Goal: Transaction & Acquisition: Download file/media

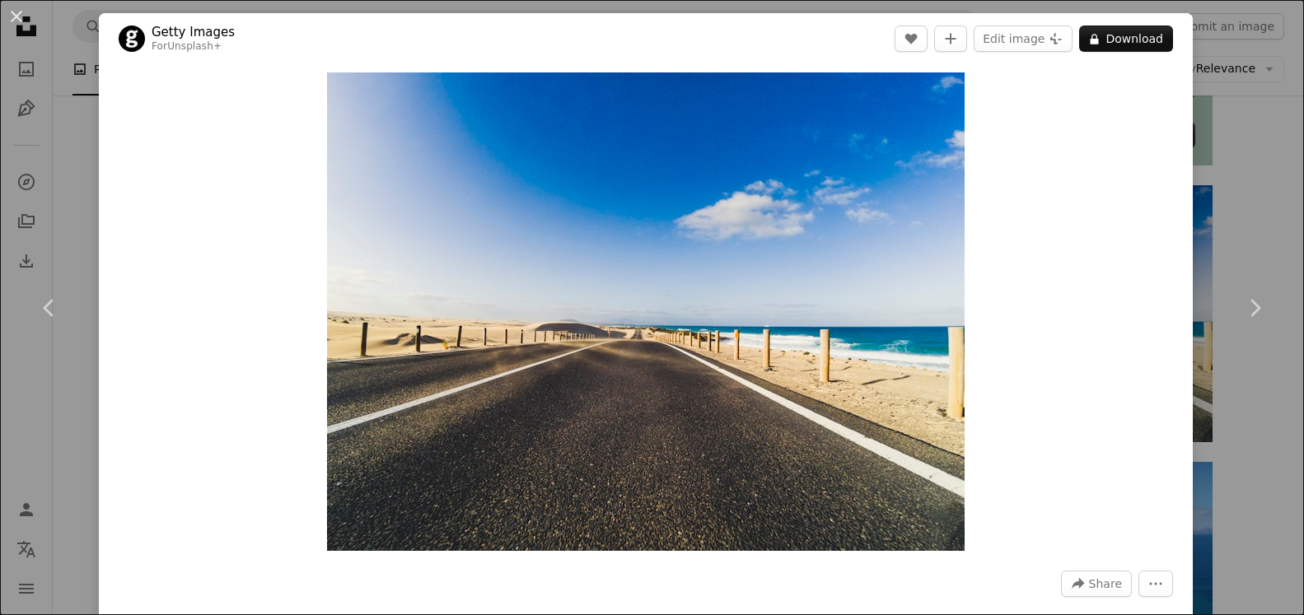
scroll to position [504, 0]
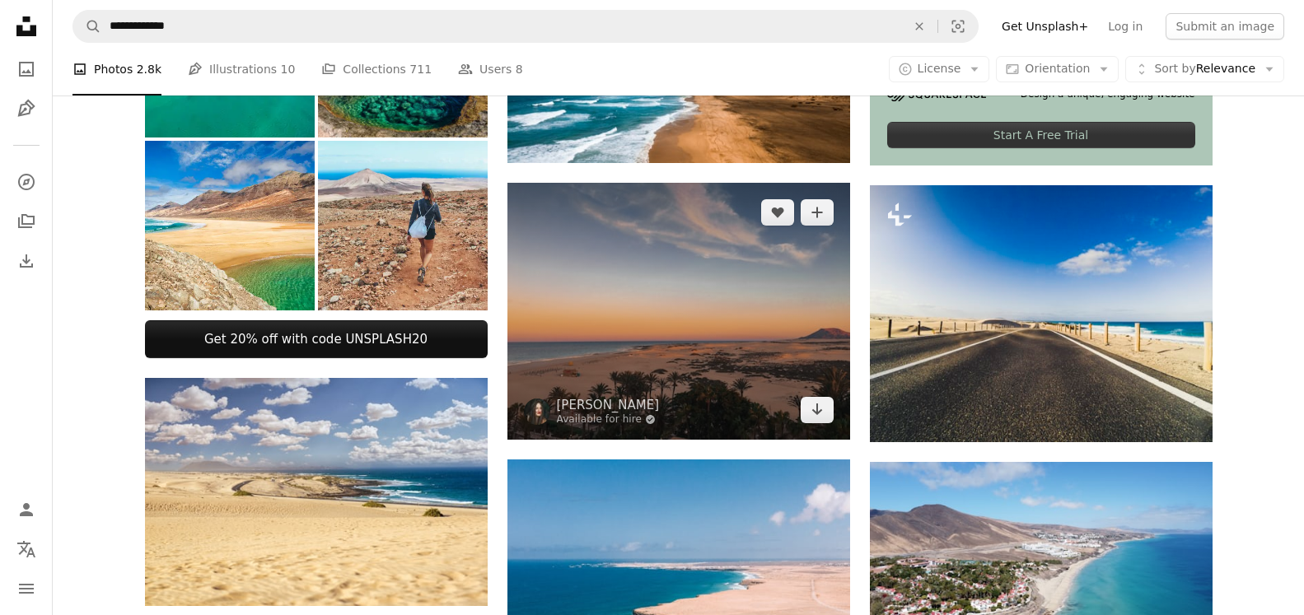
click at [704, 301] on img at bounding box center [678, 311] width 343 height 257
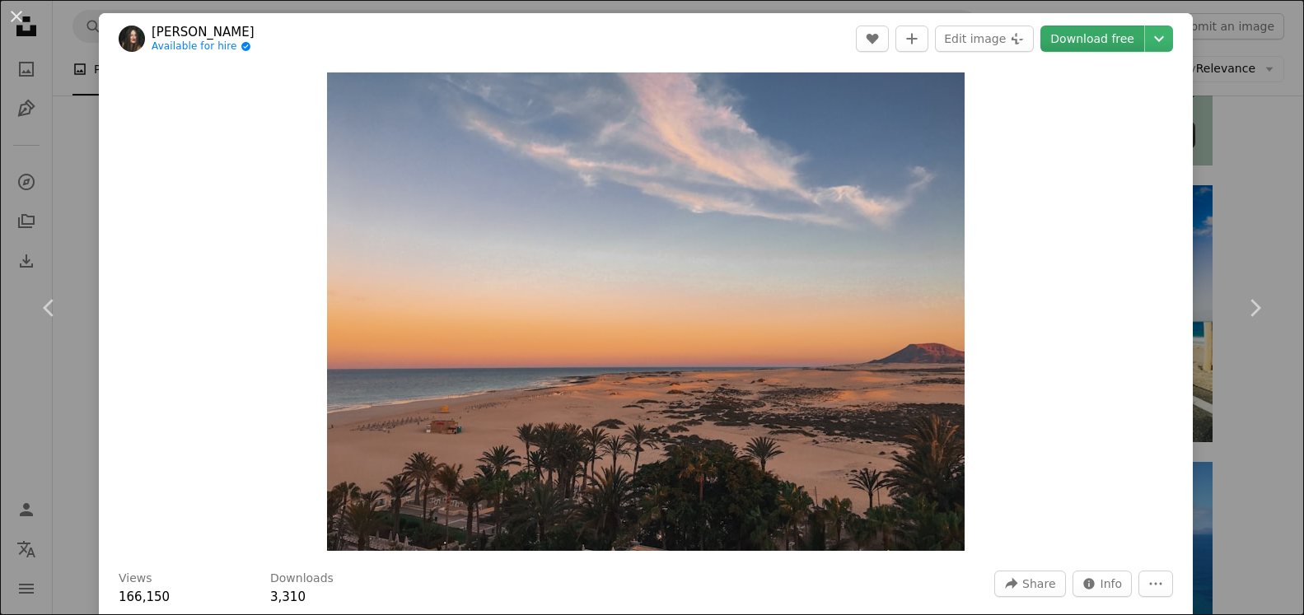
click at [1092, 37] on link "Download free" at bounding box center [1092, 39] width 104 height 26
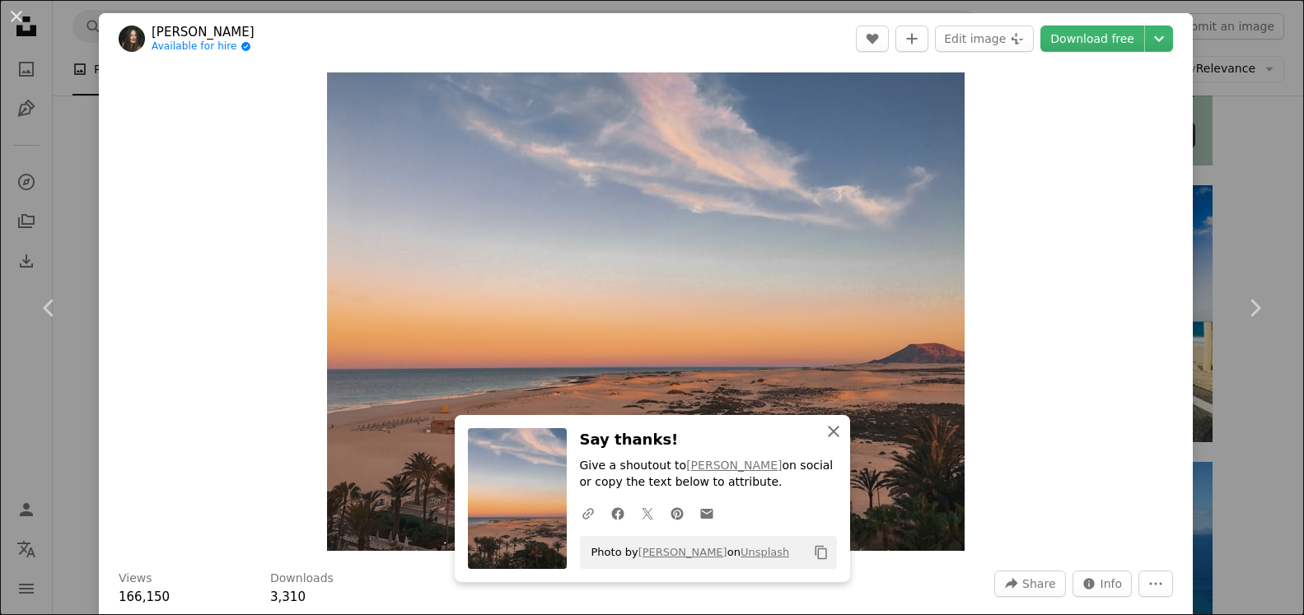
click at [829, 432] on icon "An X shape" at bounding box center [834, 432] width 20 height 20
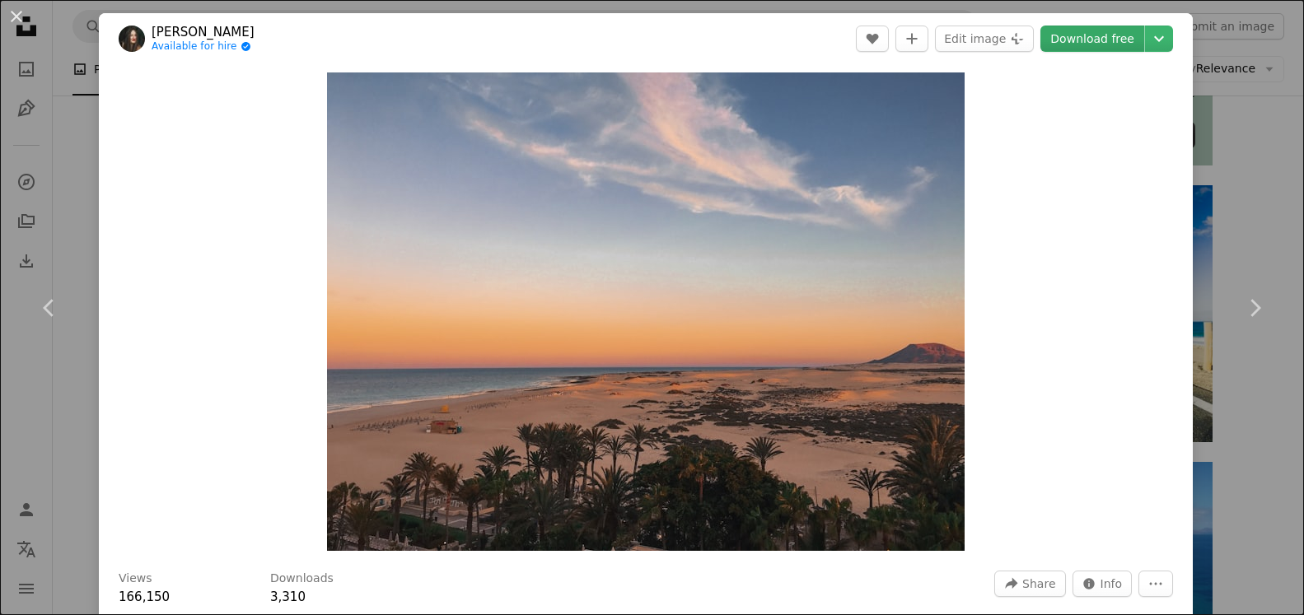
click at [1079, 35] on link "Download free" at bounding box center [1092, 39] width 104 height 26
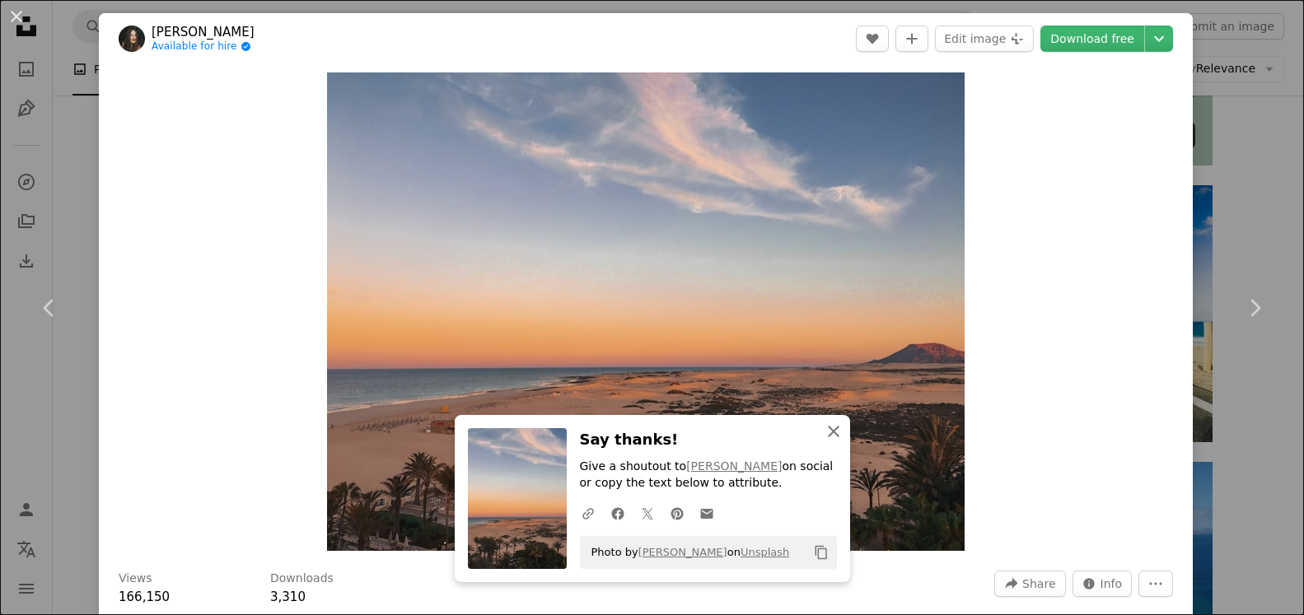
click at [833, 428] on icon "An X shape" at bounding box center [834, 432] width 20 height 20
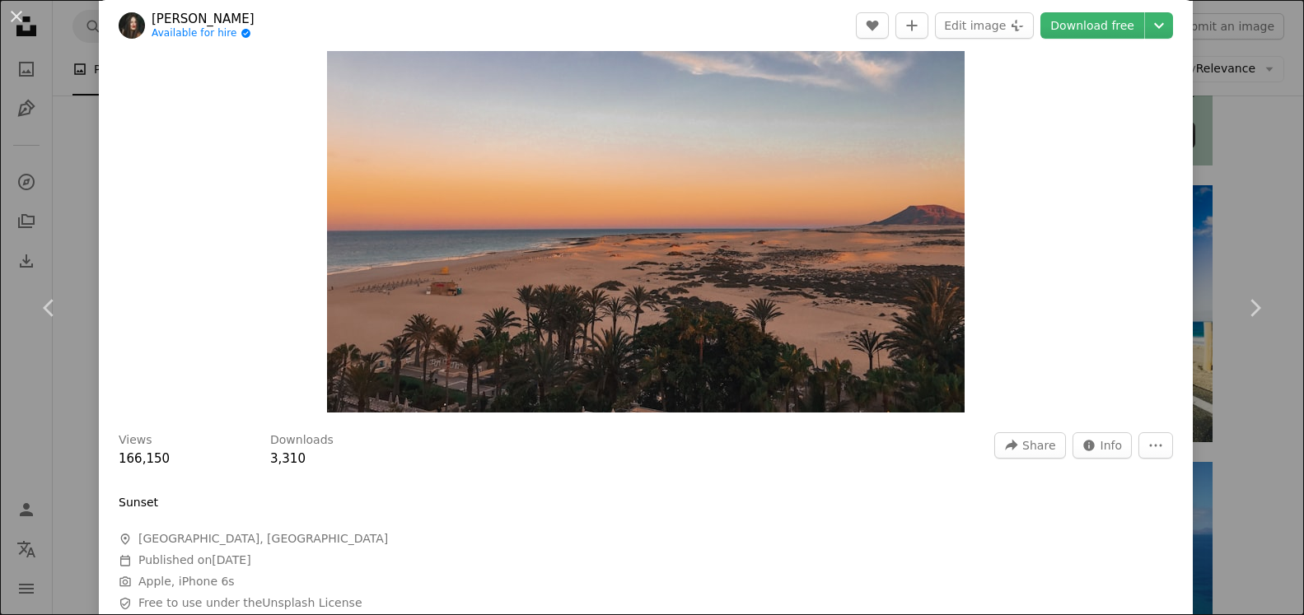
scroll to position [99, 0]
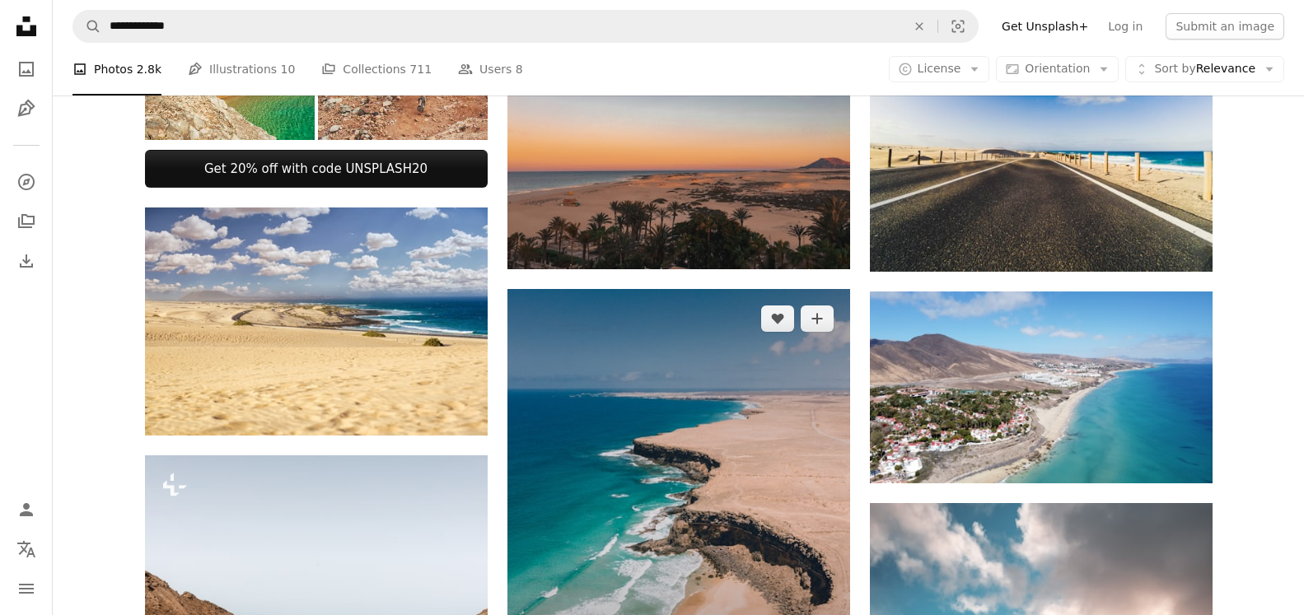
scroll to position [672, 0]
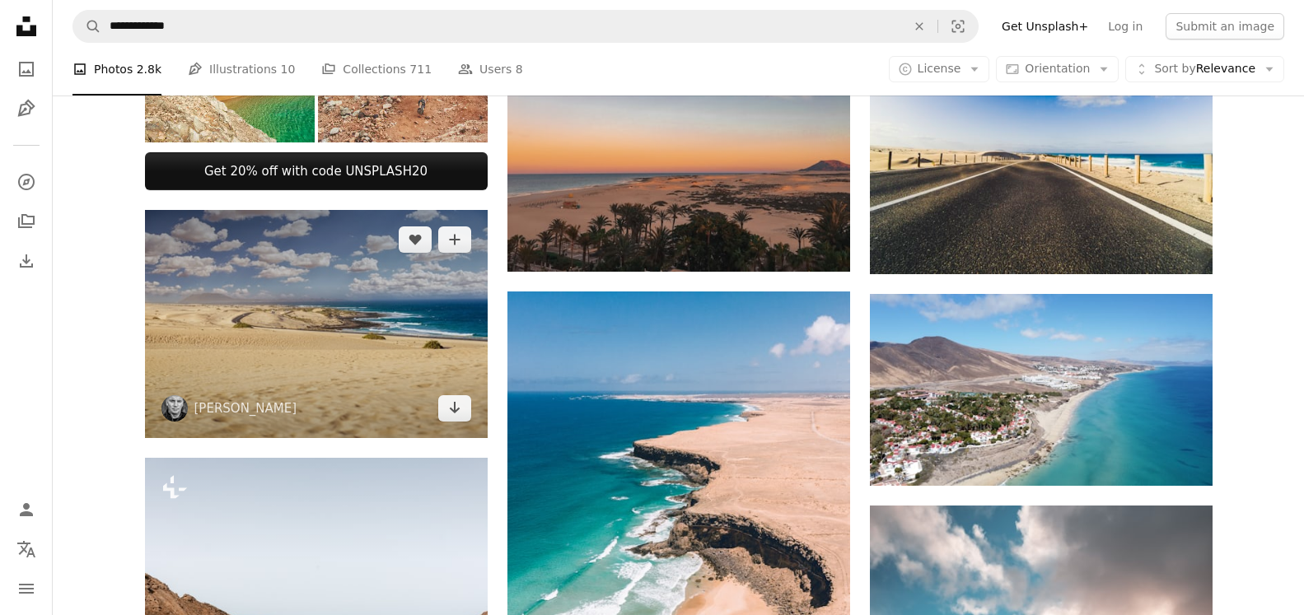
click at [304, 284] on img at bounding box center [316, 324] width 343 height 229
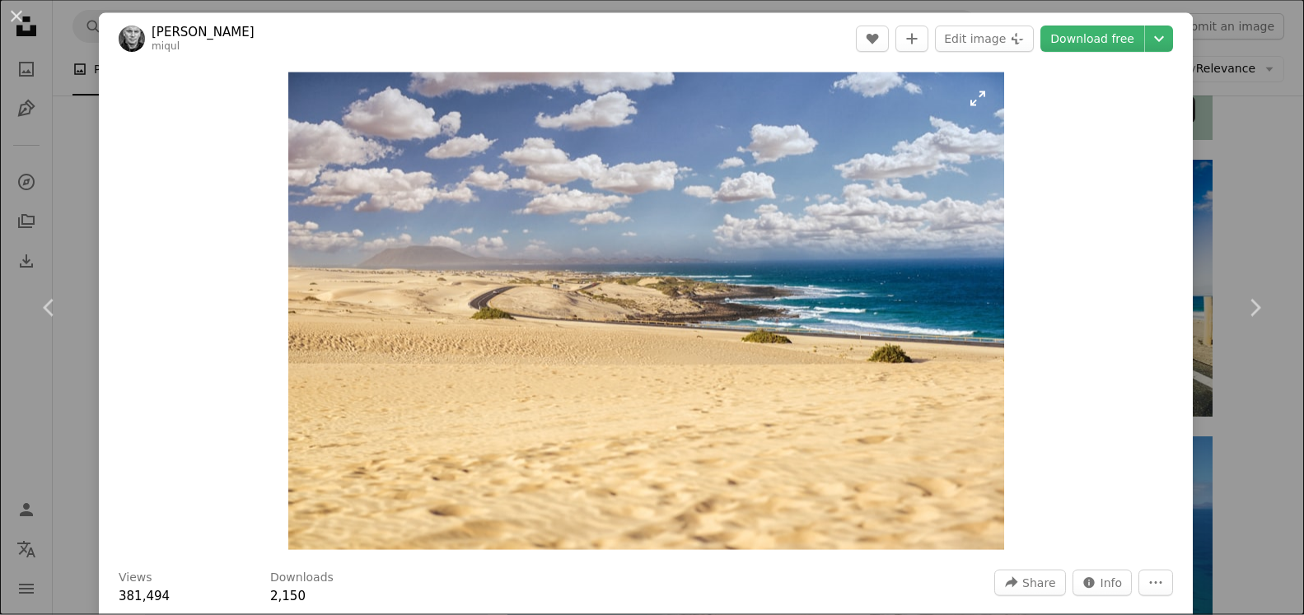
scroll to position [504, 0]
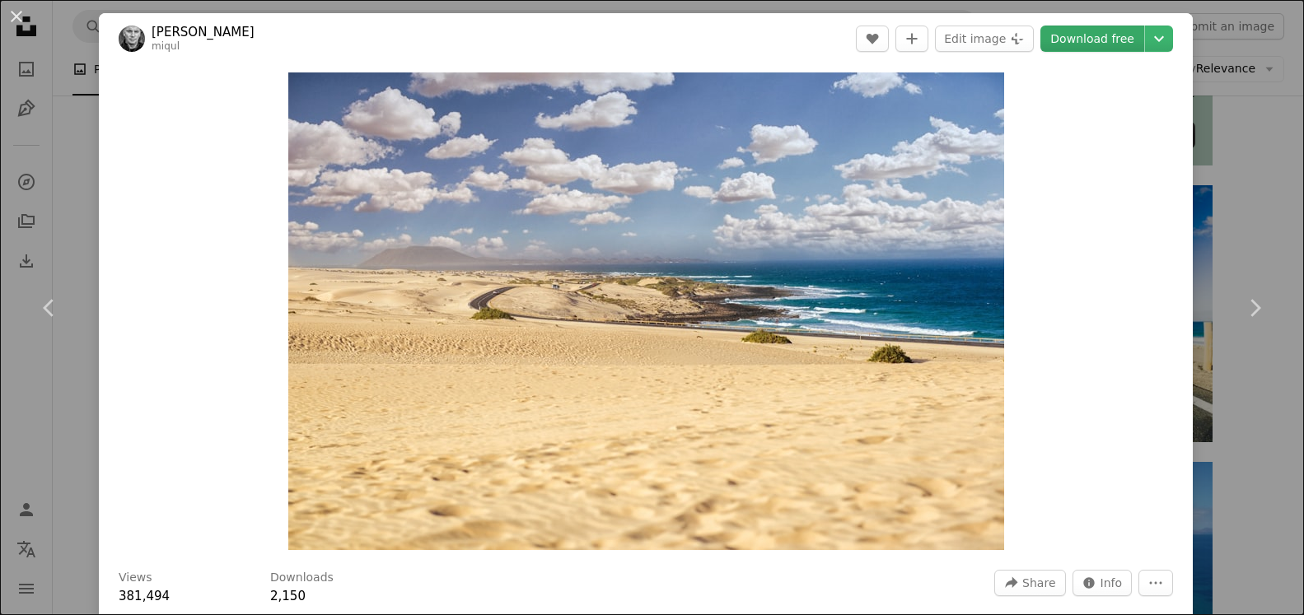
click at [1088, 40] on link "Download free" at bounding box center [1092, 39] width 104 height 26
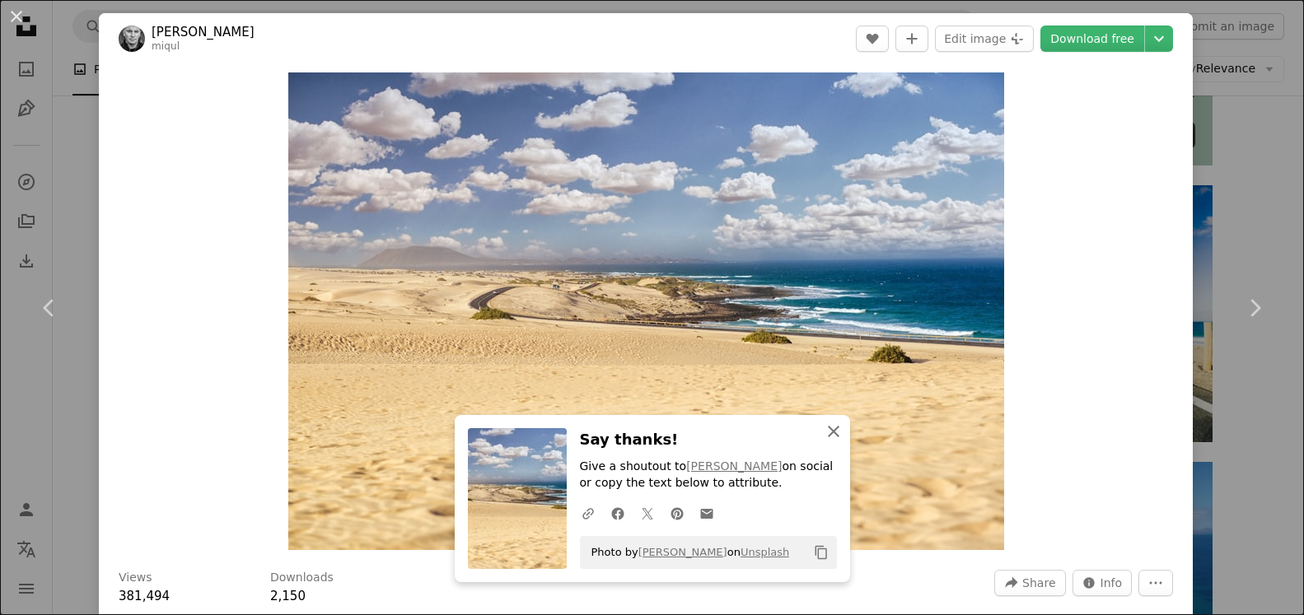
click at [830, 426] on icon "An X shape" at bounding box center [834, 432] width 20 height 20
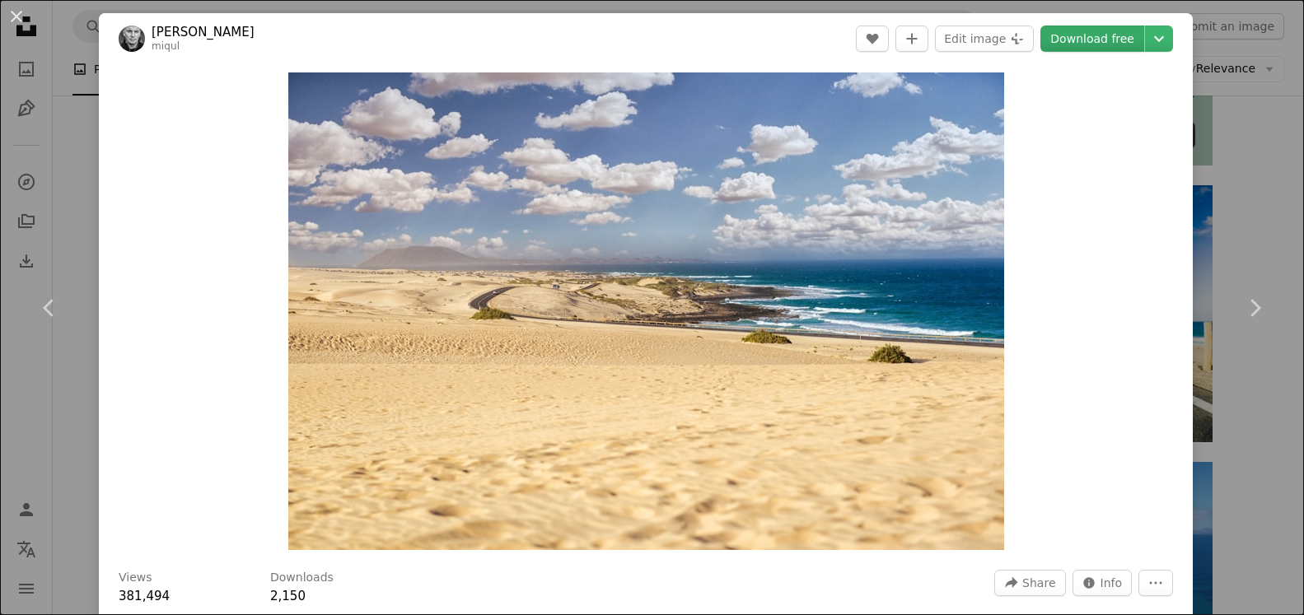
click at [1094, 40] on link "Download free" at bounding box center [1092, 39] width 104 height 26
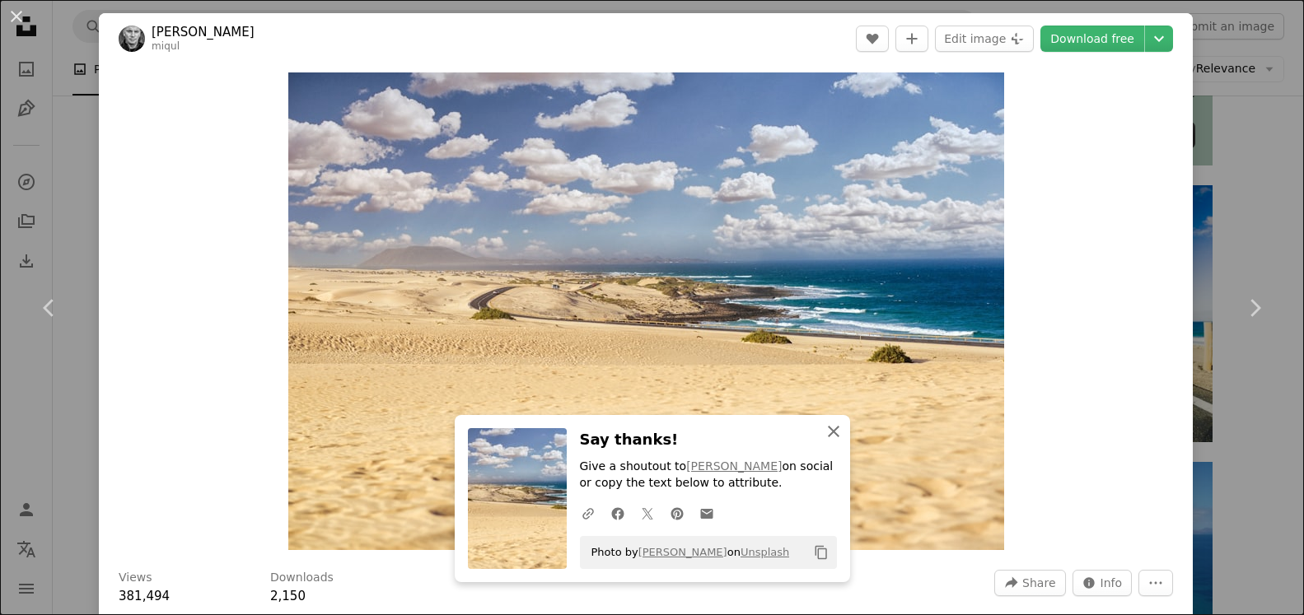
click at [833, 430] on icon "An X shape" at bounding box center [834, 432] width 20 height 20
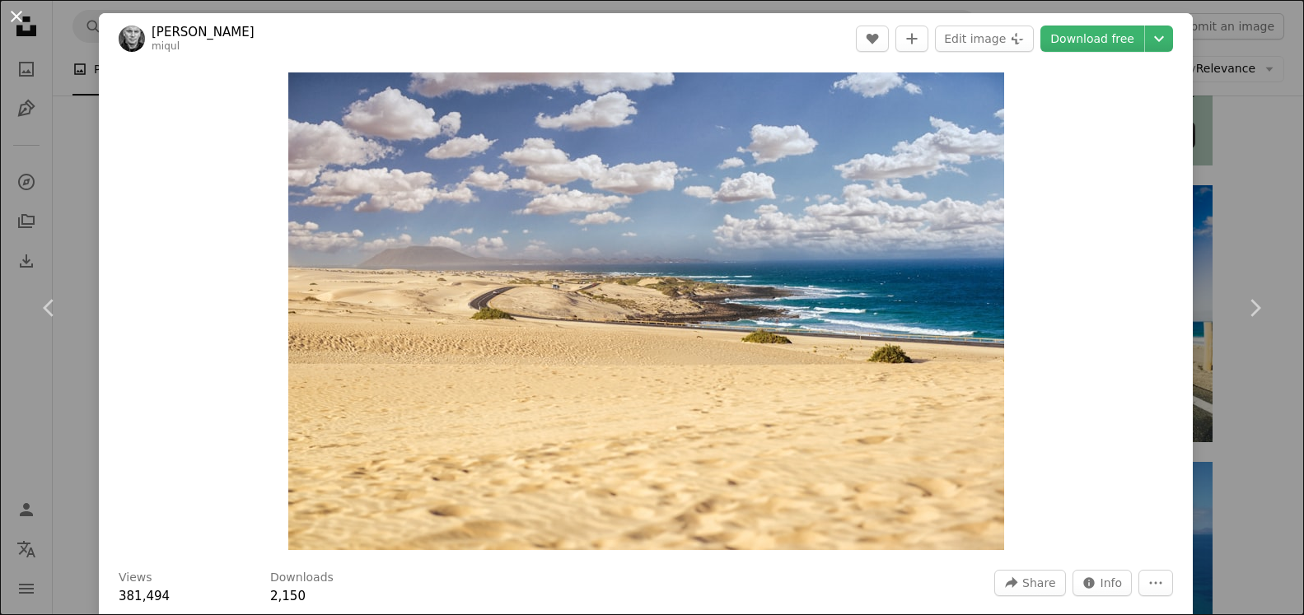
scroll to position [672, 0]
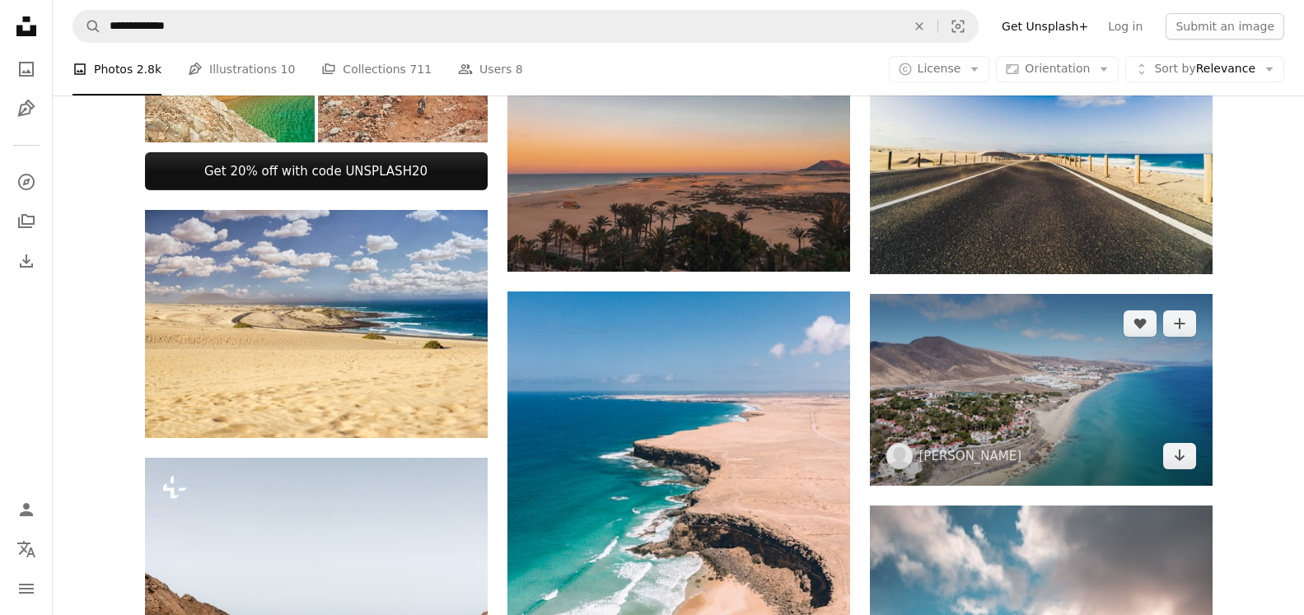
click at [1022, 381] on img at bounding box center [1041, 390] width 343 height 193
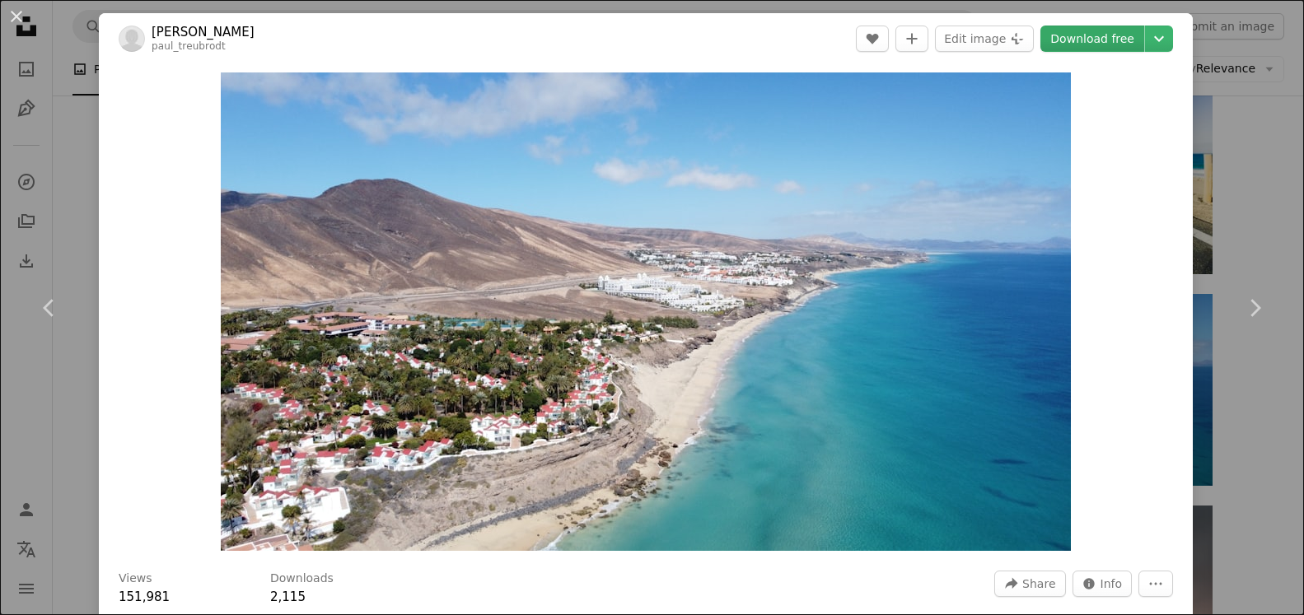
click at [1084, 36] on link "Download free" at bounding box center [1092, 39] width 104 height 26
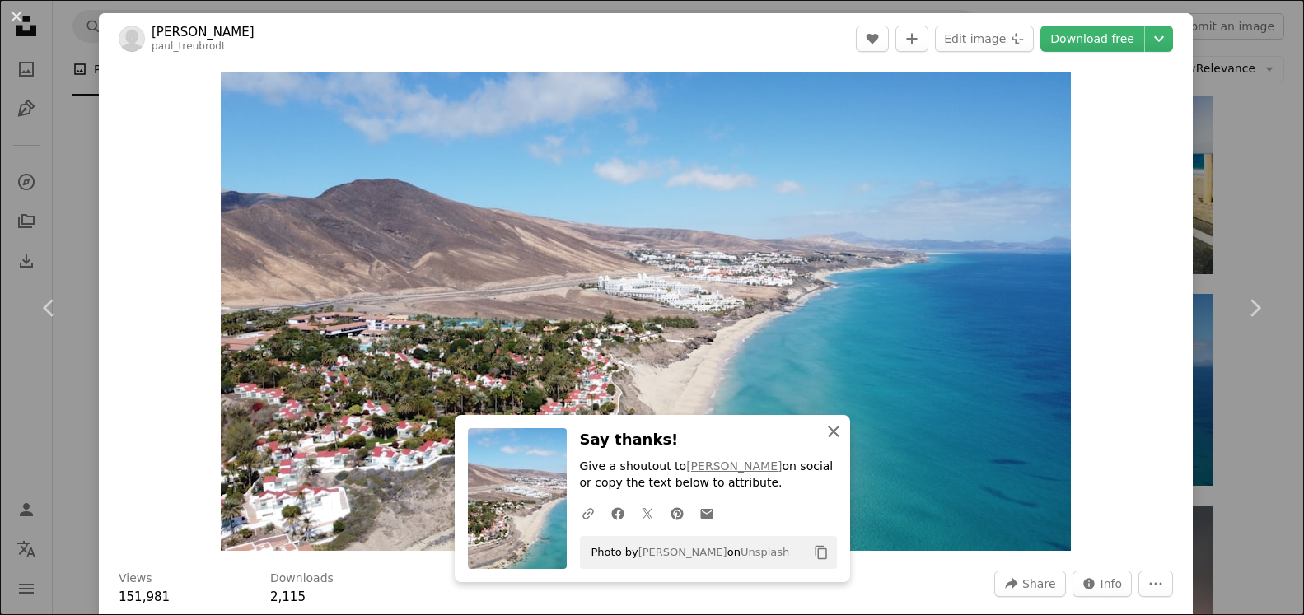
click at [835, 426] on icon "An X shape" at bounding box center [834, 432] width 20 height 20
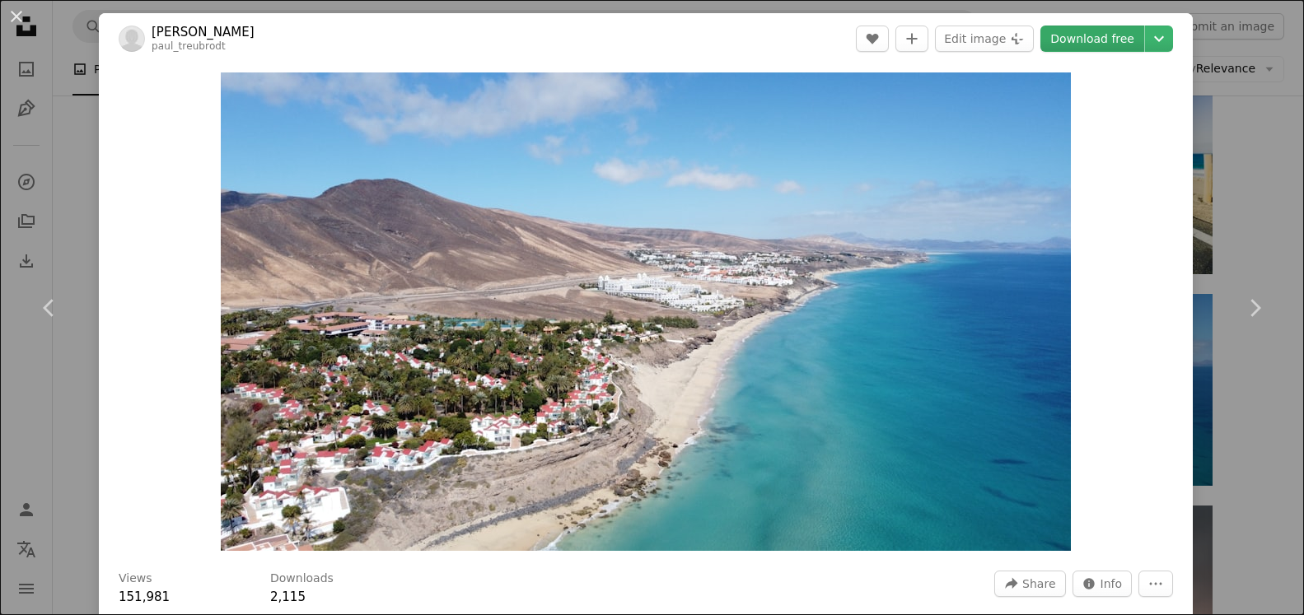
click at [1080, 38] on link "Download free" at bounding box center [1092, 39] width 104 height 26
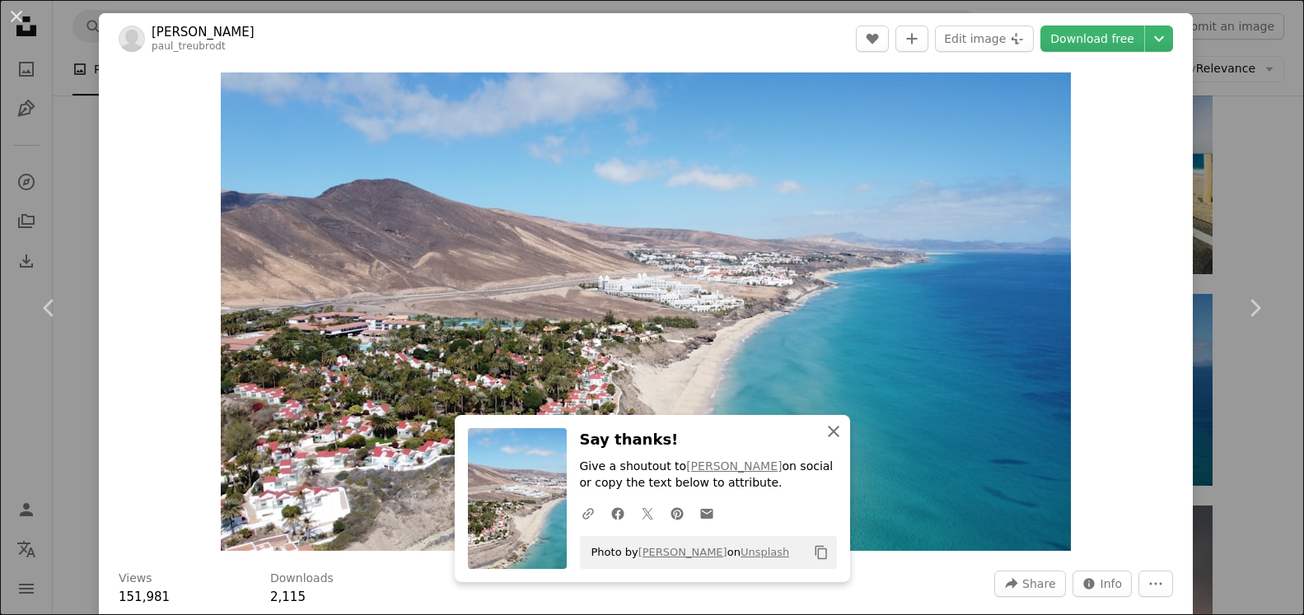
click at [828, 426] on icon "An X shape" at bounding box center [834, 432] width 20 height 20
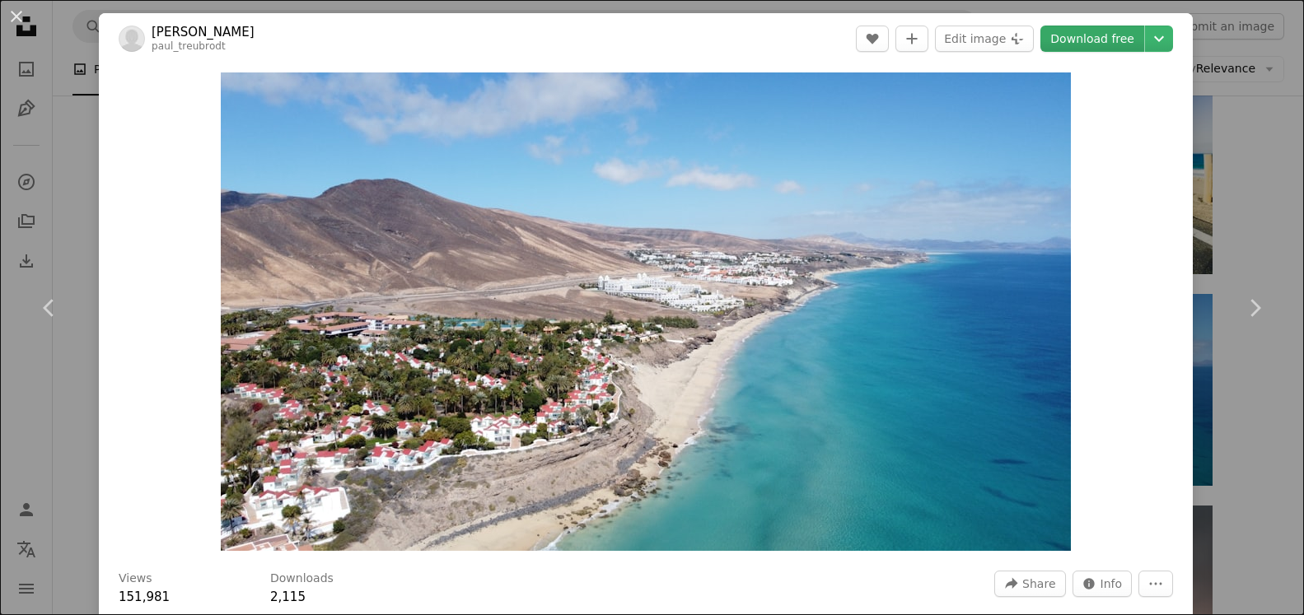
click at [1083, 42] on link "Download free" at bounding box center [1092, 39] width 104 height 26
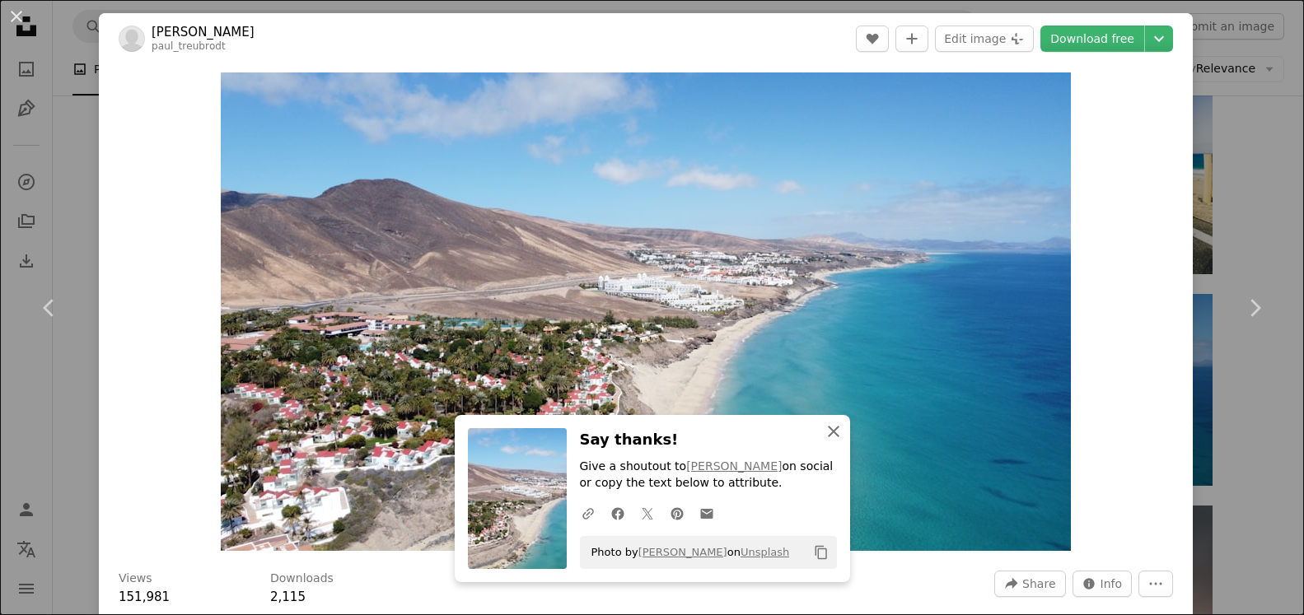
click at [833, 416] on button "An X shape Close" at bounding box center [833, 431] width 33 height 33
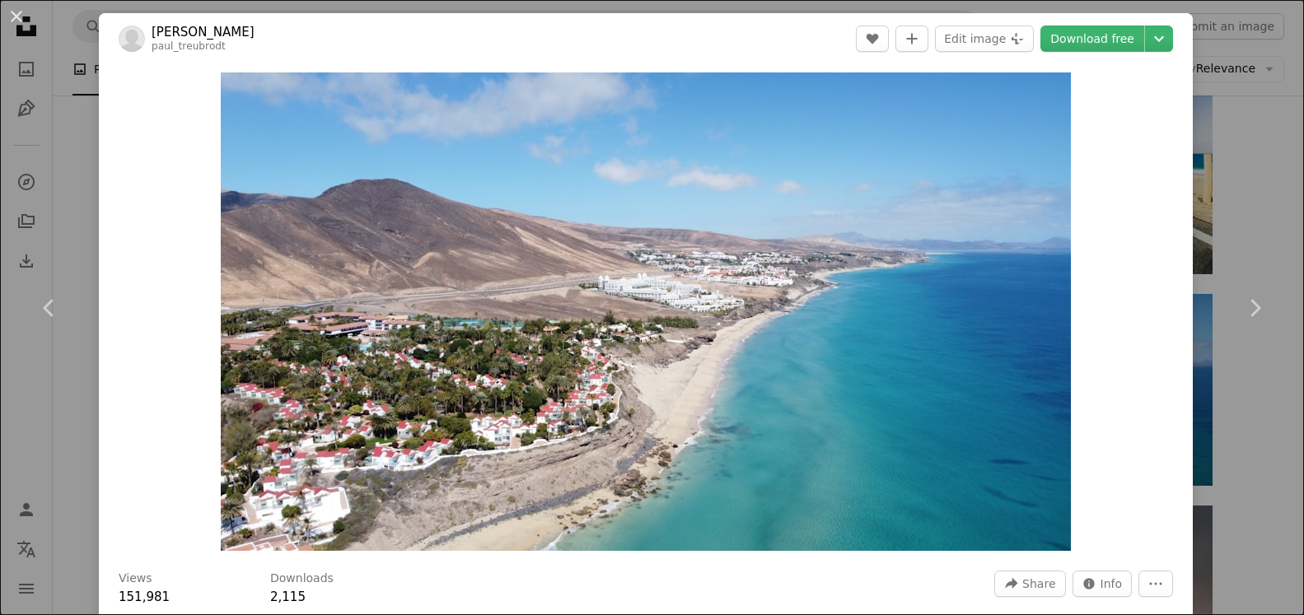
click at [741, 579] on div "Views 151,981 Downloads 2,115 A forward-right arrow Share Info icon Info More A…" at bounding box center [646, 589] width 1054 height 36
